Goal: Find specific page/section: Find specific page/section

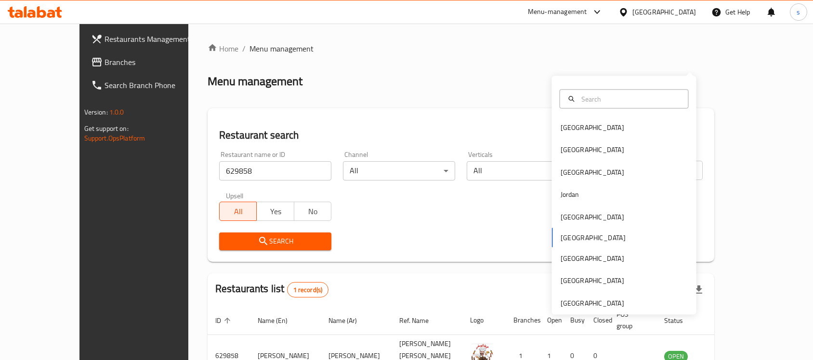
scroll to position [51, 0]
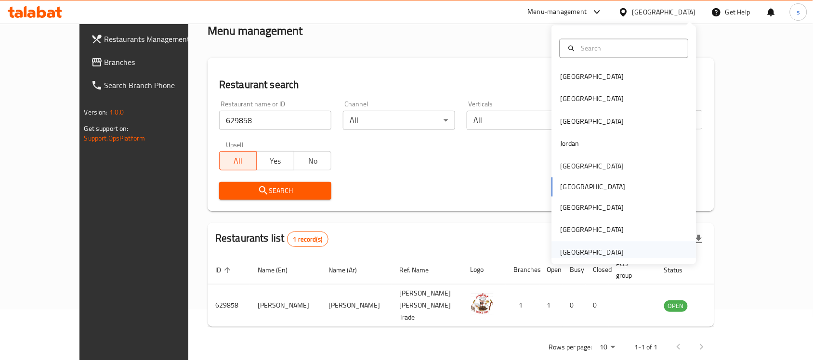
click at [563, 246] on div "[GEOGRAPHIC_DATA]" at bounding box center [592, 252] width 79 height 22
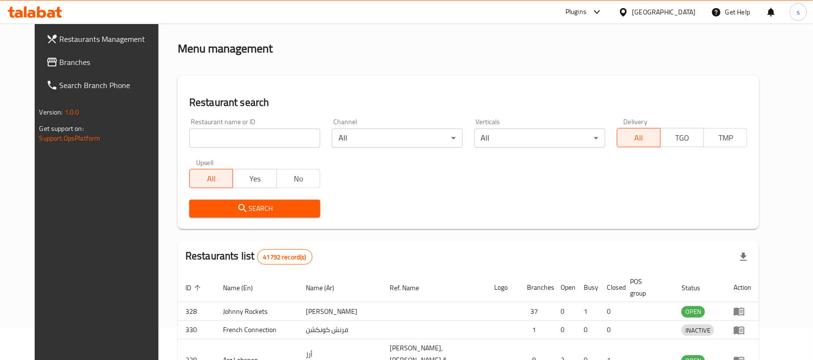
scroll to position [51, 0]
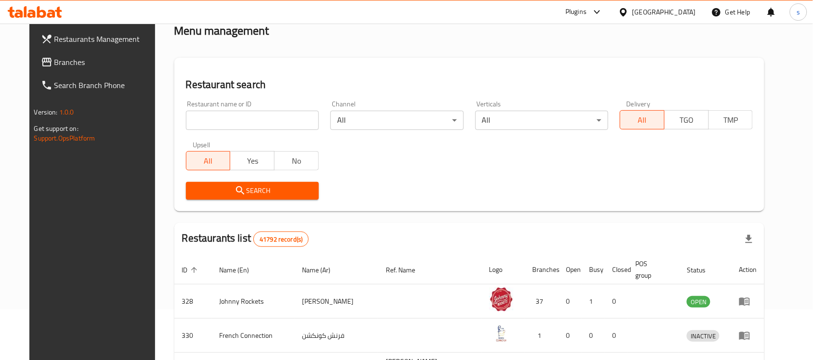
click at [59, 59] on div "Restaurants Management Branches Search Branch Phone Version: 1.0.0 Get support …" at bounding box center [406, 306] width 755 height 667
click at [59, 59] on span "Branches" at bounding box center [105, 62] width 103 height 12
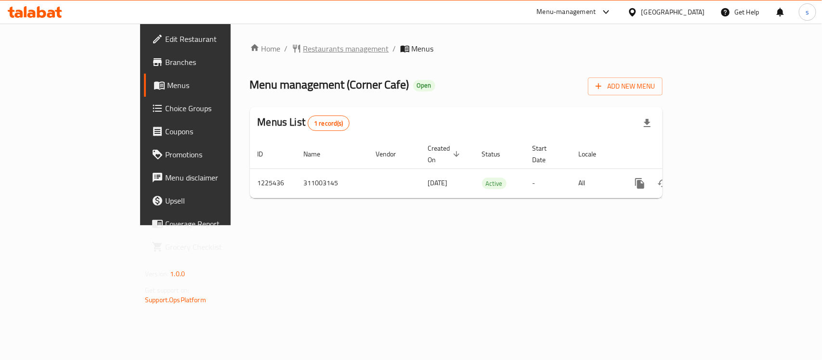
click at [304, 54] on span "Restaurants management" at bounding box center [347, 49] width 86 height 12
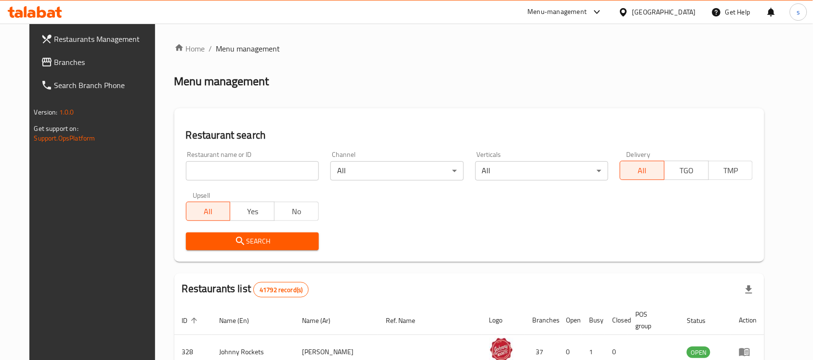
click at [247, 167] on input "search" at bounding box center [252, 170] width 133 height 19
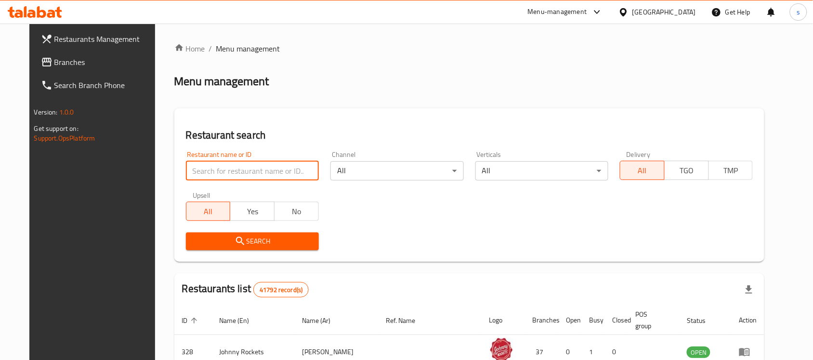
paste input "675341"
type input "675341"
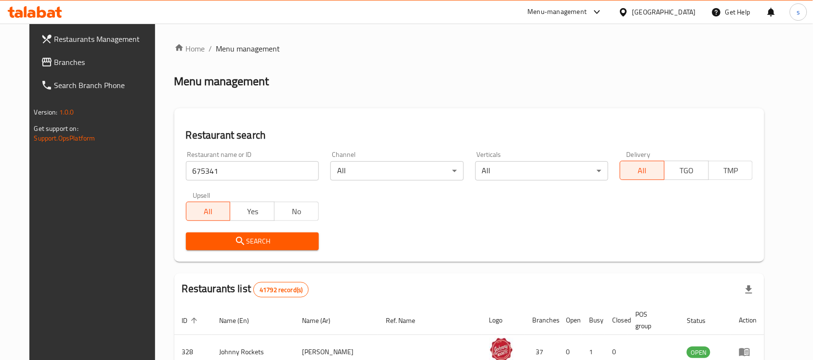
click at [260, 235] on button "Search" at bounding box center [252, 242] width 133 height 18
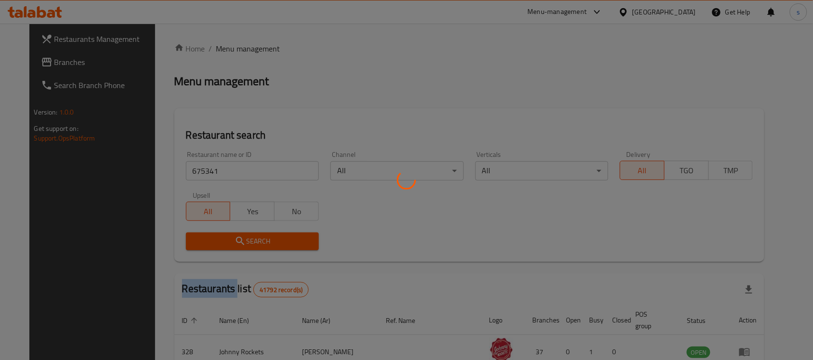
click at [260, 236] on div at bounding box center [406, 180] width 813 height 360
click at [261, 240] on div at bounding box center [406, 180] width 813 height 360
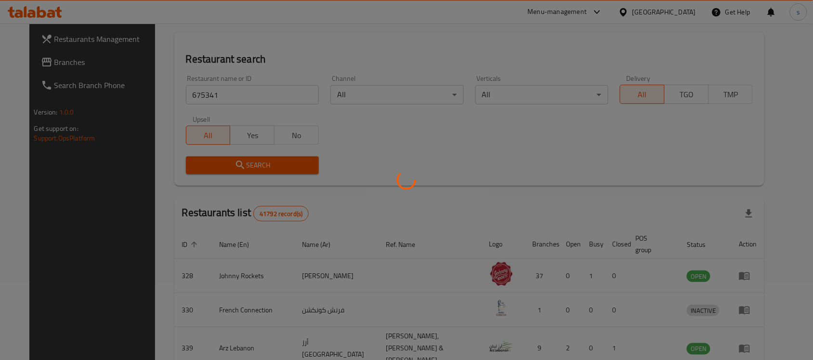
scroll to position [51, 0]
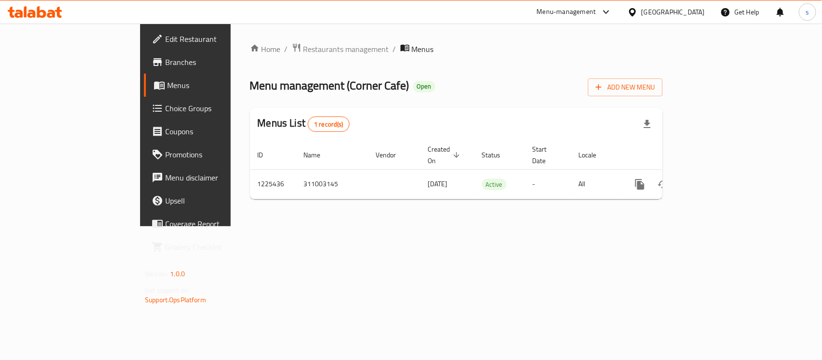
click at [681, 14] on div "[GEOGRAPHIC_DATA]" at bounding box center [674, 12] width 64 height 11
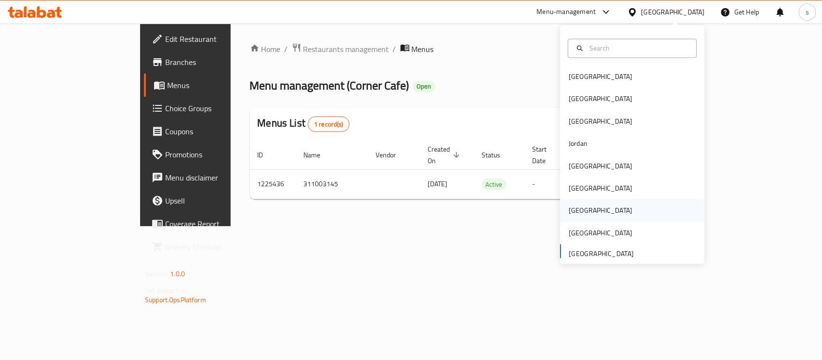
click at [586, 210] on div "[GEOGRAPHIC_DATA]" at bounding box center [632, 211] width 145 height 22
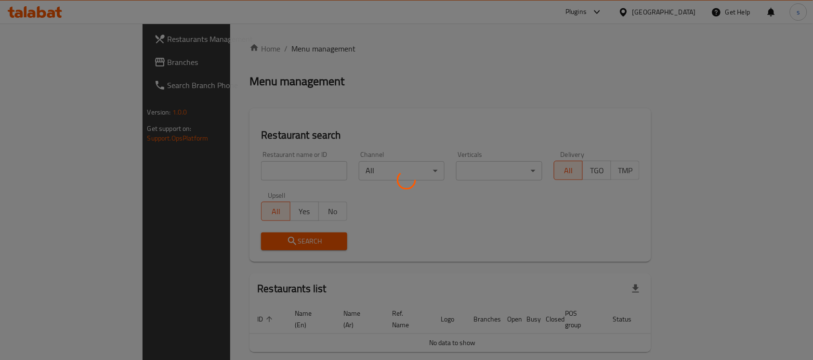
click at [586, 210] on div at bounding box center [406, 180] width 813 height 360
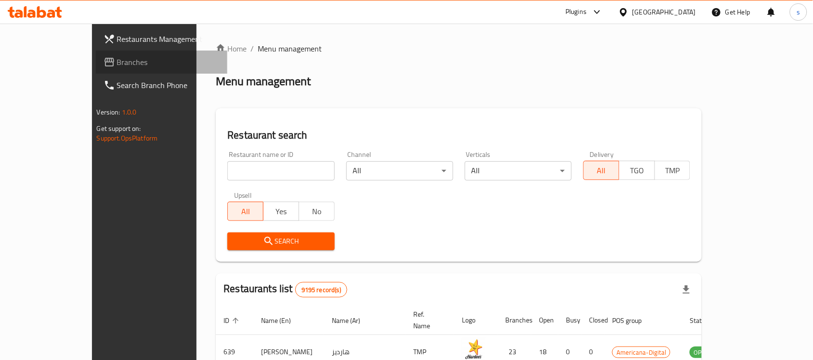
click at [117, 64] on span "Branches" at bounding box center [168, 62] width 103 height 12
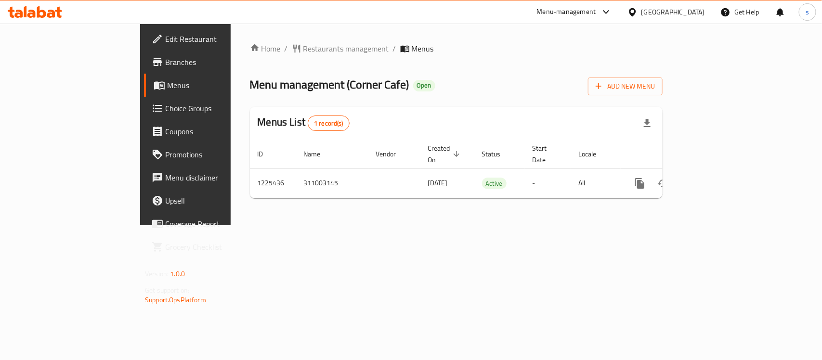
click at [562, 17] on div "Menu-management" at bounding box center [566, 12] width 59 height 12
click at [531, 70] on div "Global Quality Control Center" at bounding box center [519, 65] width 84 height 11
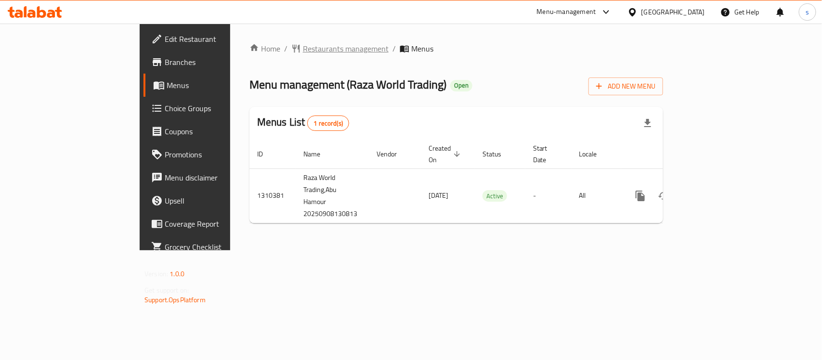
click at [303, 49] on span "Restaurants management" at bounding box center [346, 49] width 86 height 12
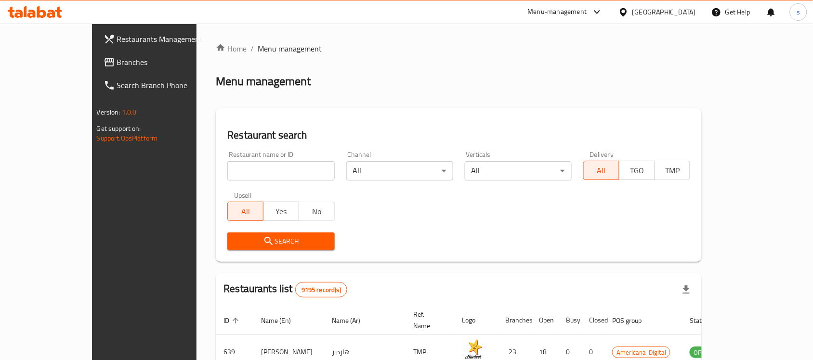
click at [261, 172] on input "search" at bounding box center [280, 170] width 107 height 19
paste input "705448"
type input "705448"
click at [305, 249] on button "Search" at bounding box center [280, 242] width 107 height 18
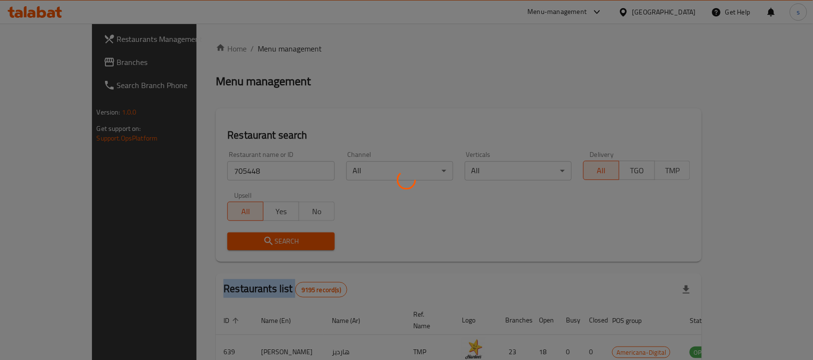
click at [305, 249] on div at bounding box center [406, 180] width 813 height 360
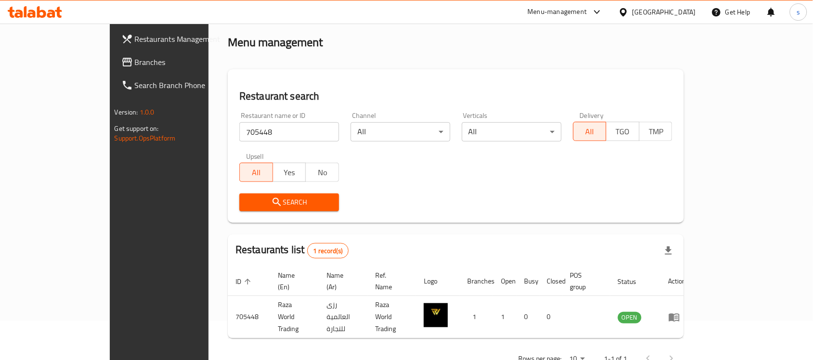
scroll to position [51, 0]
